Goal: Task Accomplishment & Management: Use online tool/utility

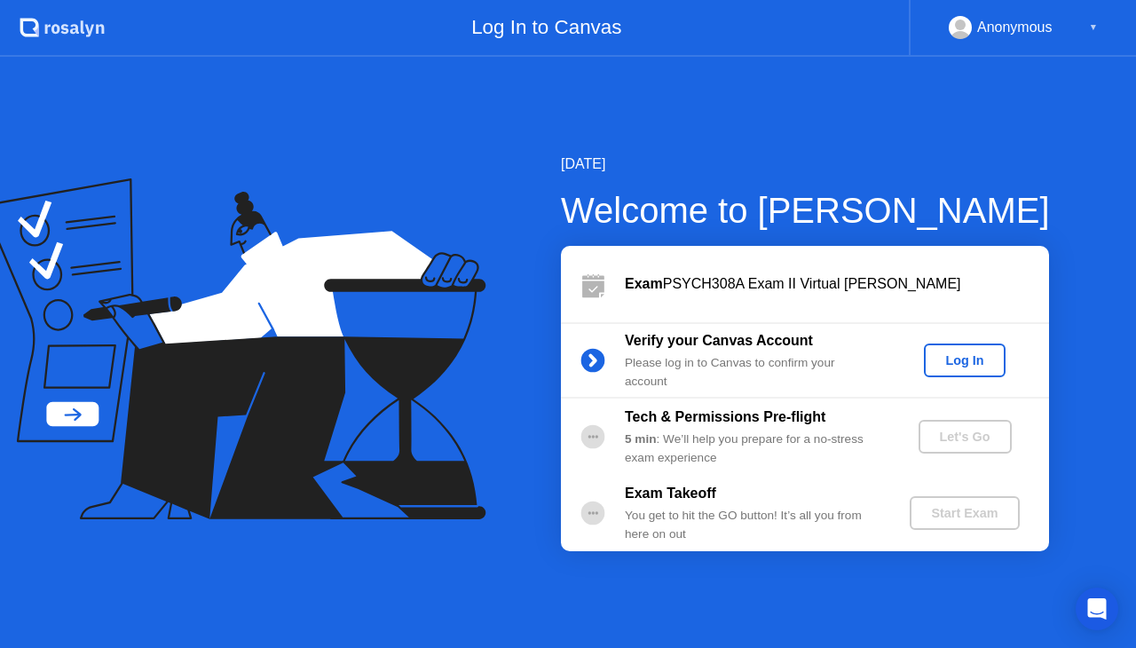
click at [957, 364] on div "Log In" at bounding box center [964, 360] width 67 height 14
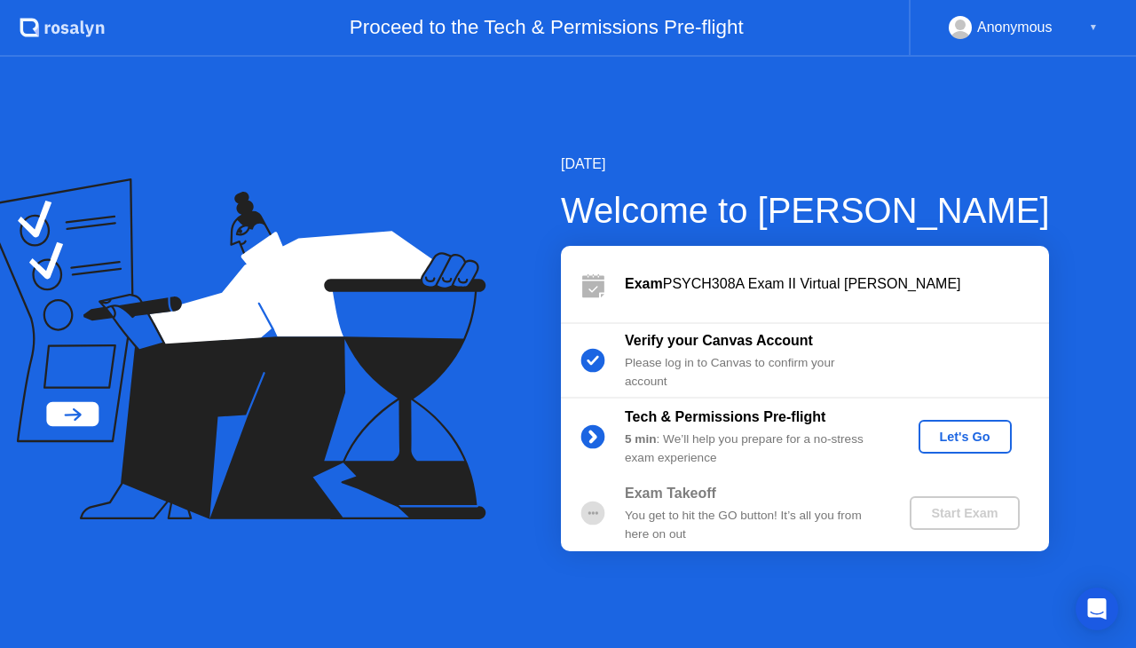
click at [958, 442] on div "Let's Go" at bounding box center [965, 437] width 79 height 14
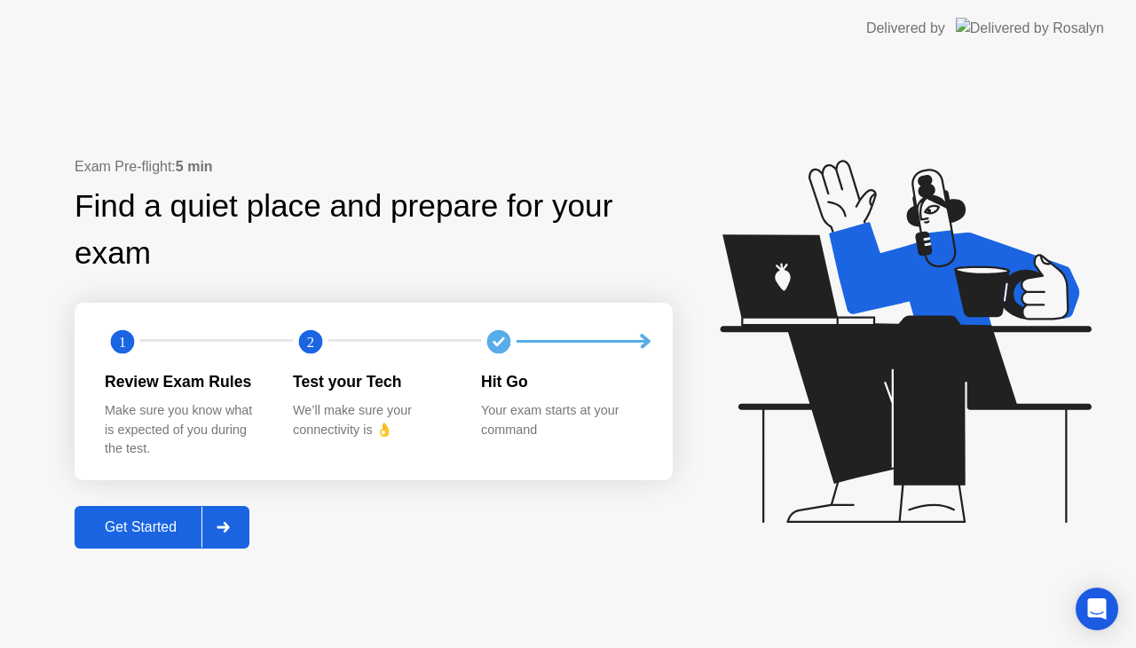
click at [119, 521] on div "Get Started" at bounding box center [141, 527] width 122 height 16
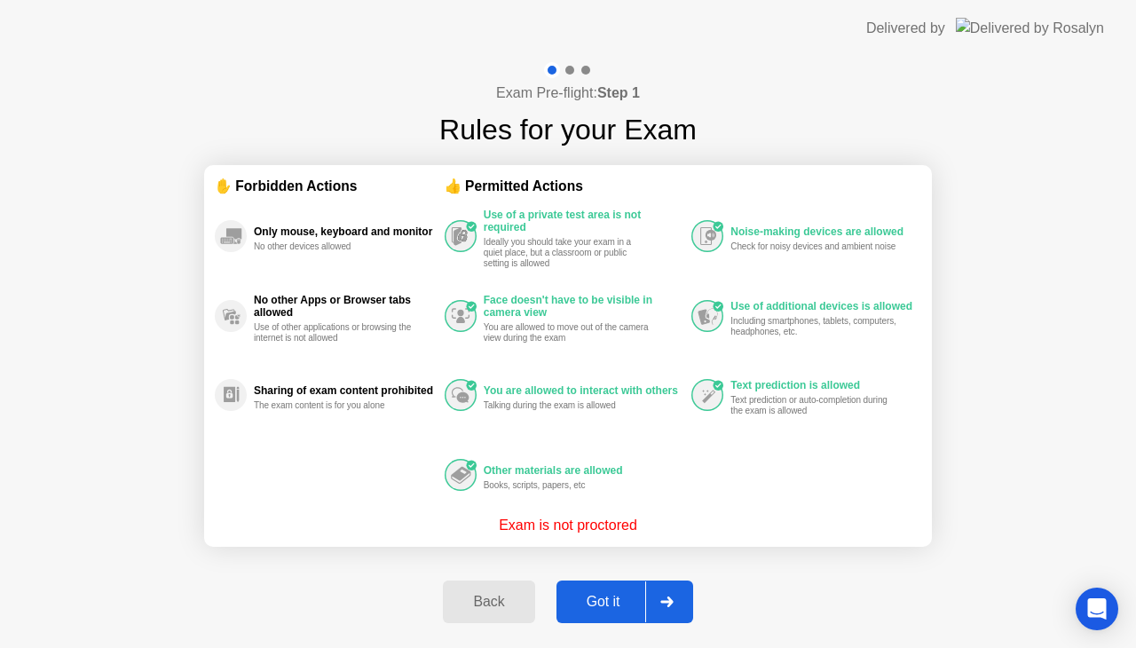
click at [603, 599] on div "Got it" at bounding box center [603, 602] width 83 height 16
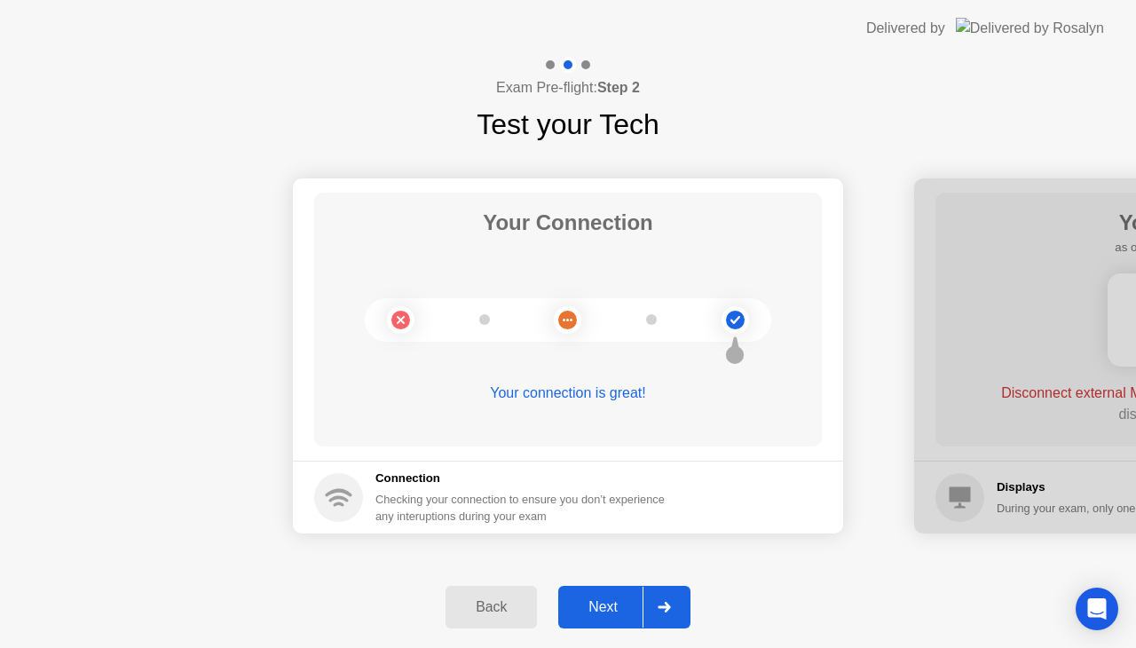
click at [603, 599] on div "Next" at bounding box center [603, 607] width 79 height 16
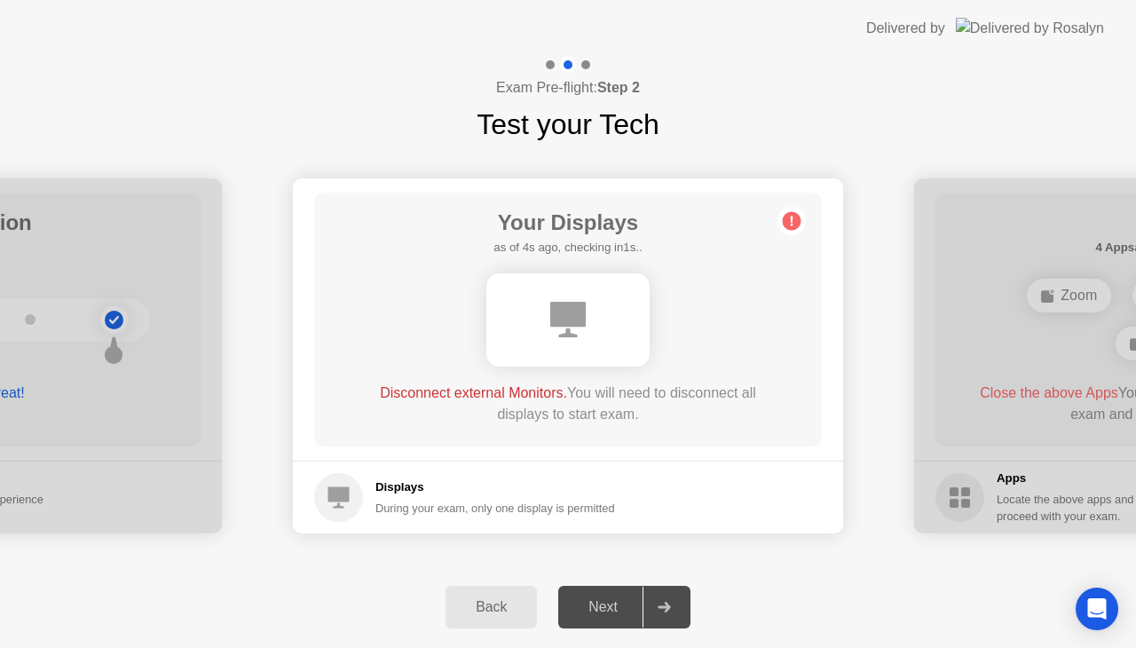
click at [607, 601] on div "Next" at bounding box center [603, 607] width 79 height 16
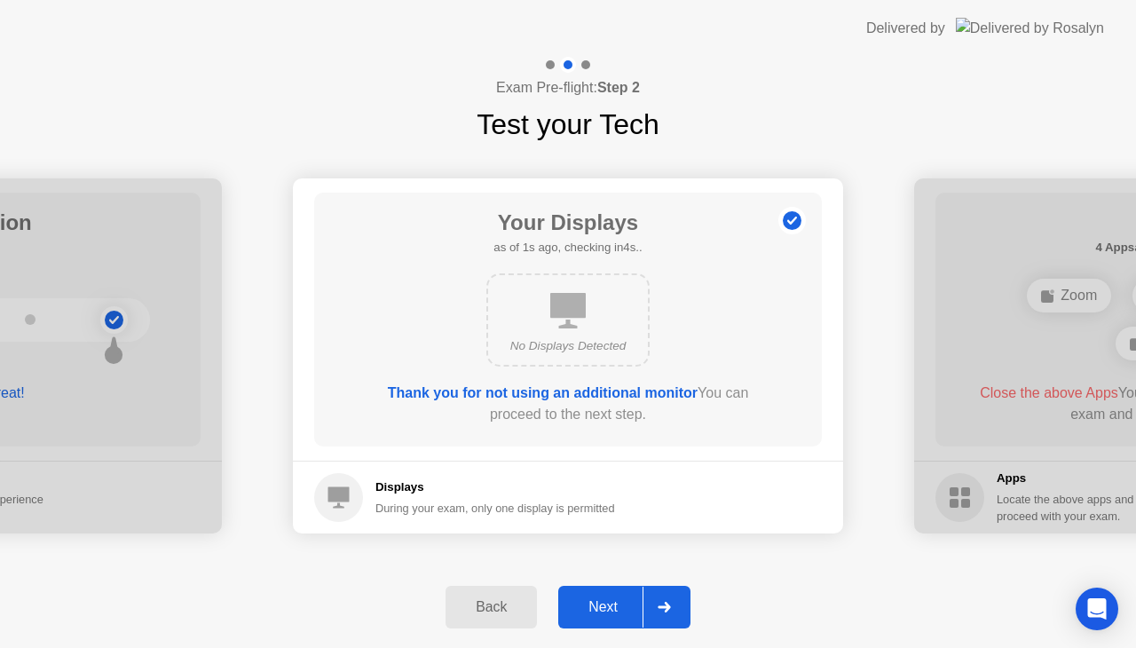
click at [605, 611] on div "Next" at bounding box center [603, 607] width 79 height 16
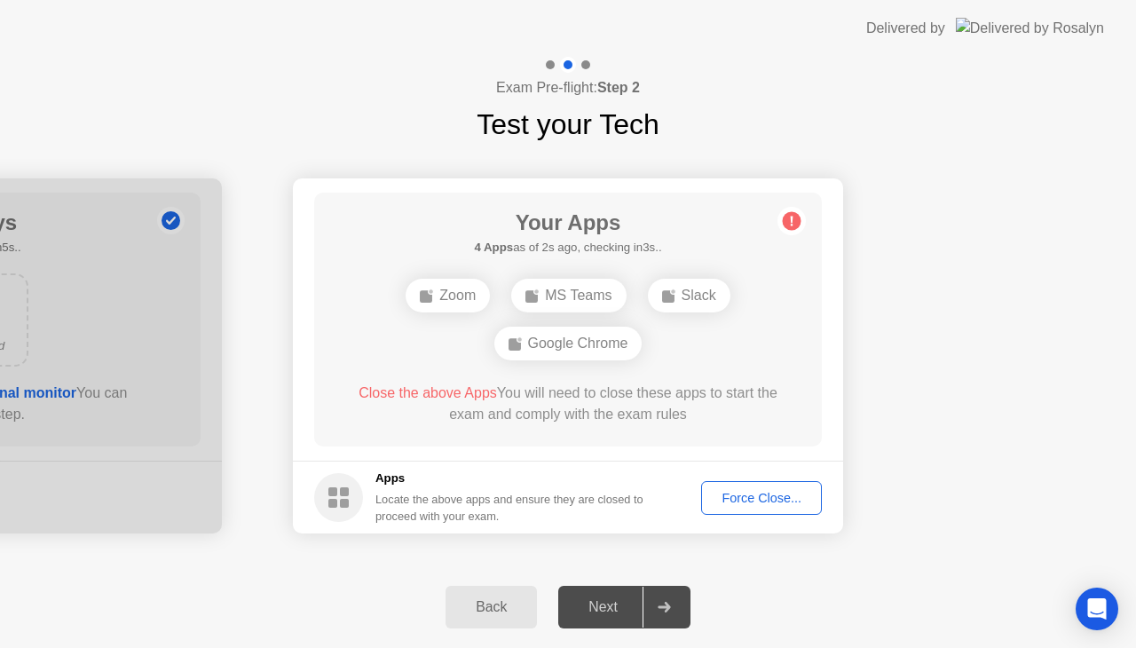
click at [778, 498] on div "Force Close..." at bounding box center [761, 498] width 108 height 14
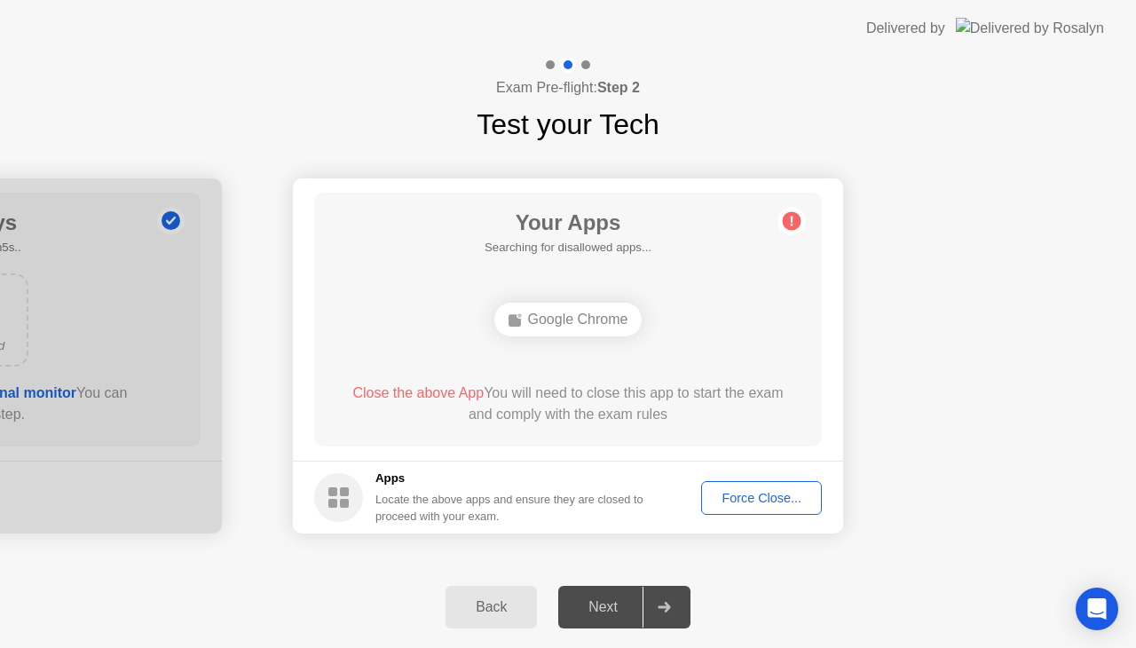
click at [754, 491] on div "Force Close..." at bounding box center [761, 498] width 108 height 14
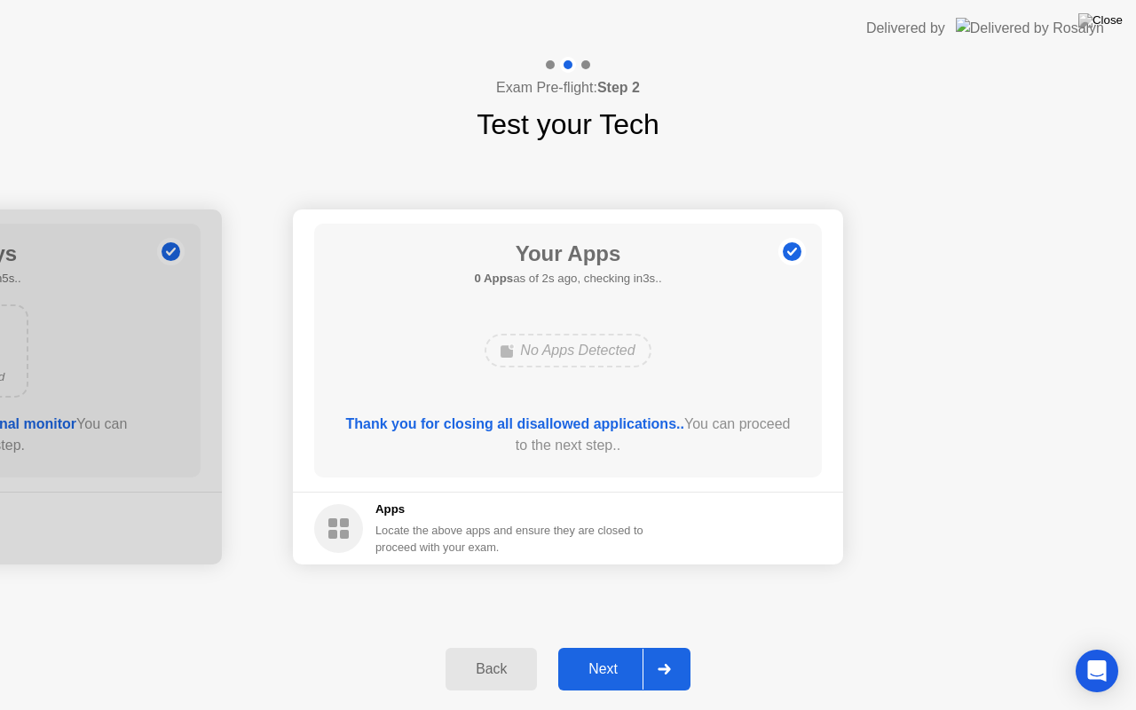
click at [606, 647] on div "Next" at bounding box center [603, 669] width 79 height 16
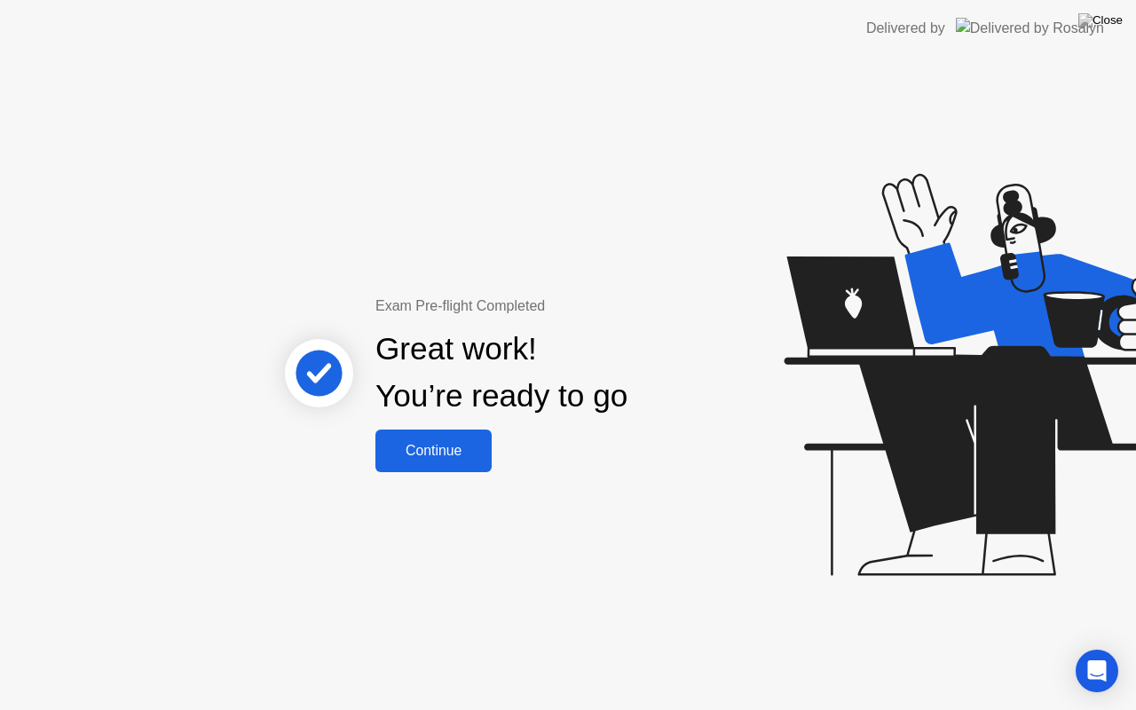
click at [411, 448] on div "Continue" at bounding box center [434, 451] width 106 height 16
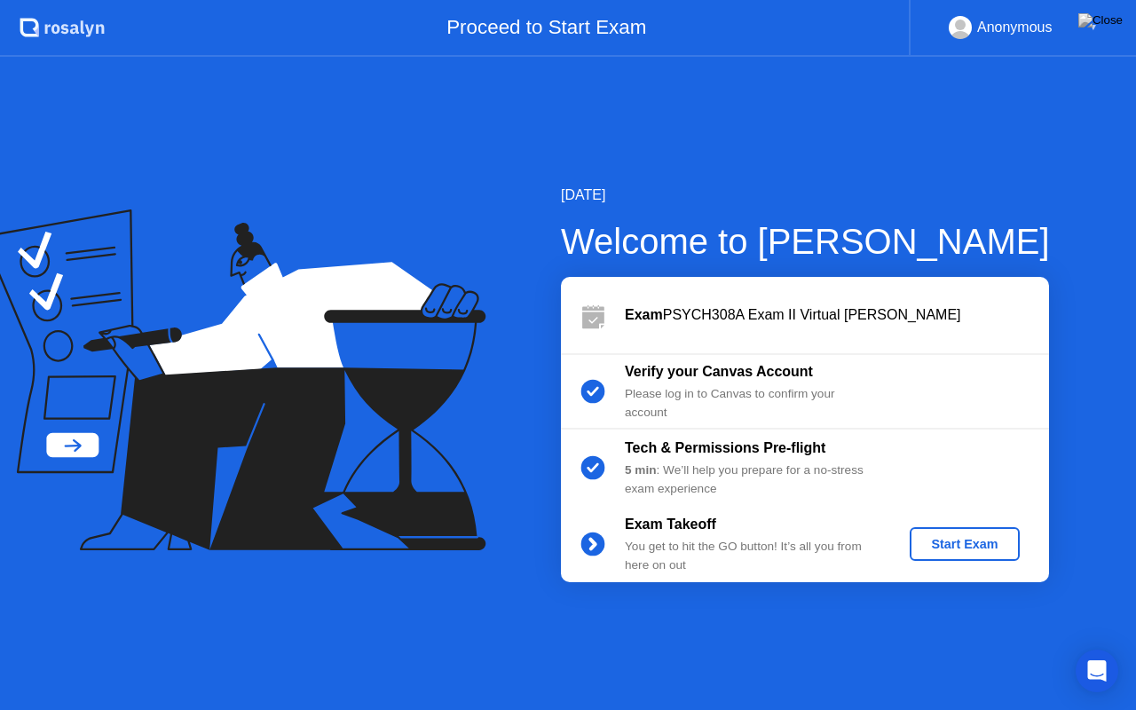
click at [929, 545] on div "Start Exam" at bounding box center [964, 544] width 95 height 14
